Goal: Task Accomplishment & Management: Manage account settings

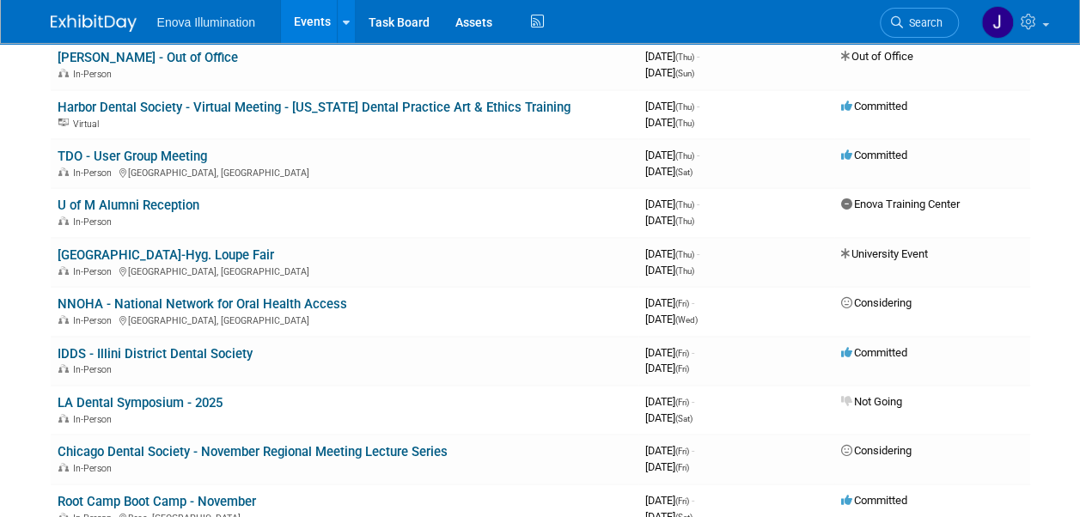
scroll to position [6185, 0]
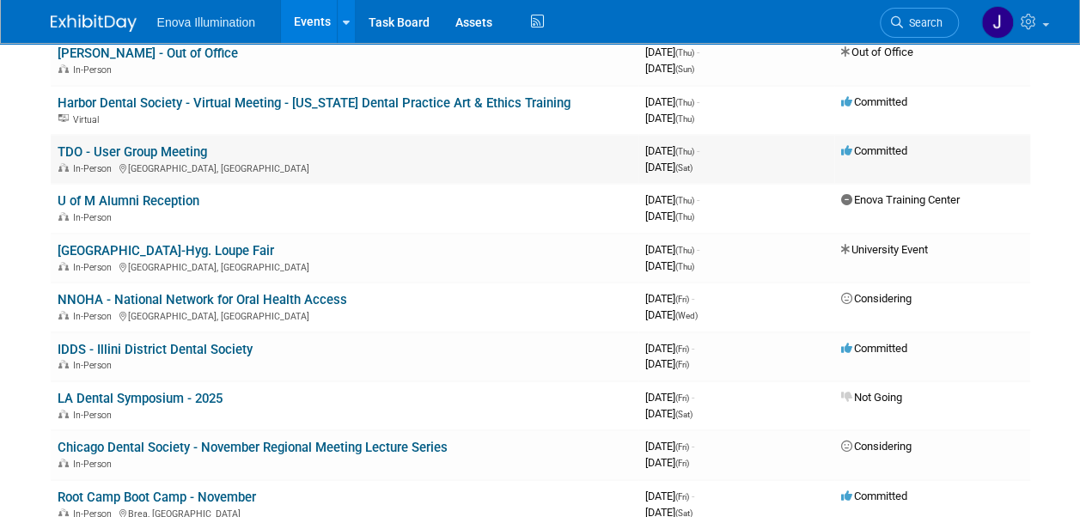
click at [145, 149] on link "TDO - User Group Meeting" at bounding box center [132, 151] width 149 height 15
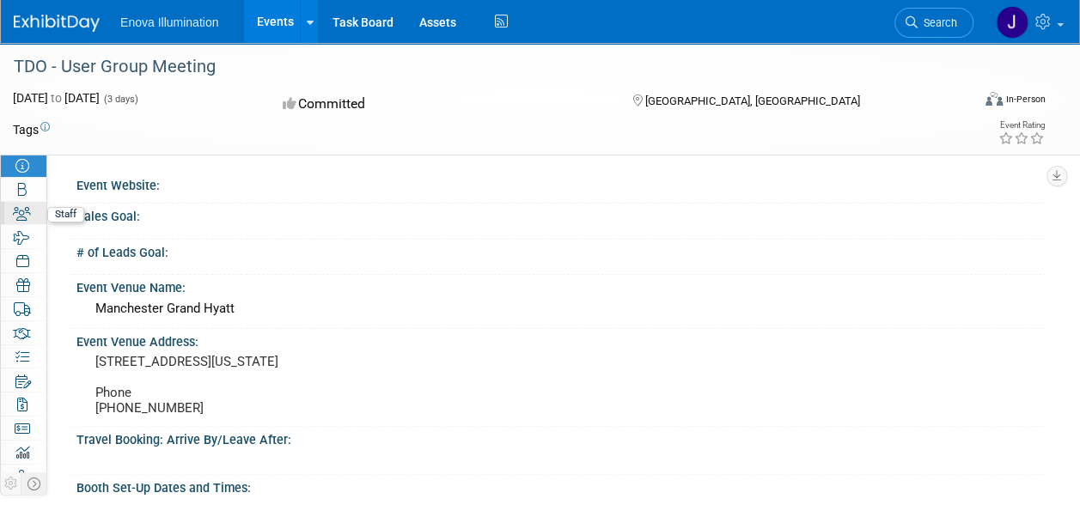
click at [26, 210] on link "2 Staff 2" at bounding box center [24, 213] width 46 height 23
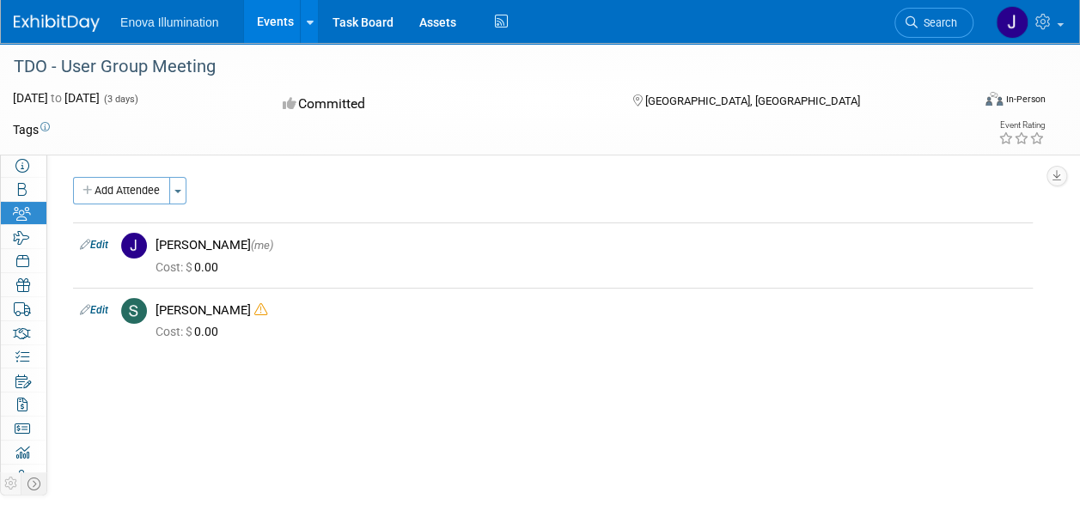
drag, startPoint x: 235, startPoint y: 304, endPoint x: 297, endPoint y: 354, distance: 79.4
click at [297, 354] on div "Add Attendee Toggle Dropdown Quick -Tag Attendees Apply X select all cancel" at bounding box center [553, 273] width 960 height 192
click at [254, 304] on icon at bounding box center [260, 309] width 13 height 13
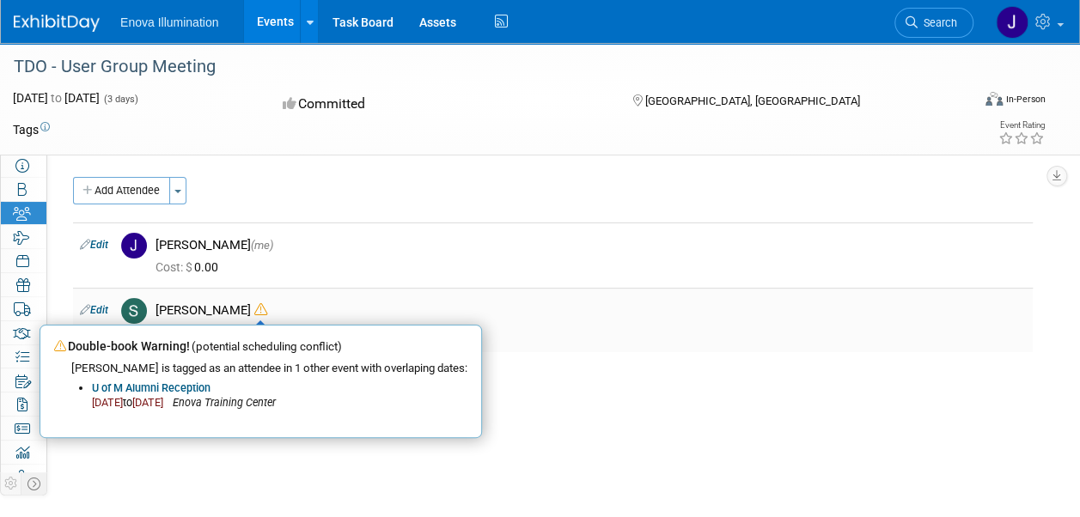
click at [479, 295] on td "Sam Colton Double-book Warning! (potential scheduling conflict) Sam is tagged a…" at bounding box center [591, 320] width 884 height 64
